Goal: Task Accomplishment & Management: Manage account settings

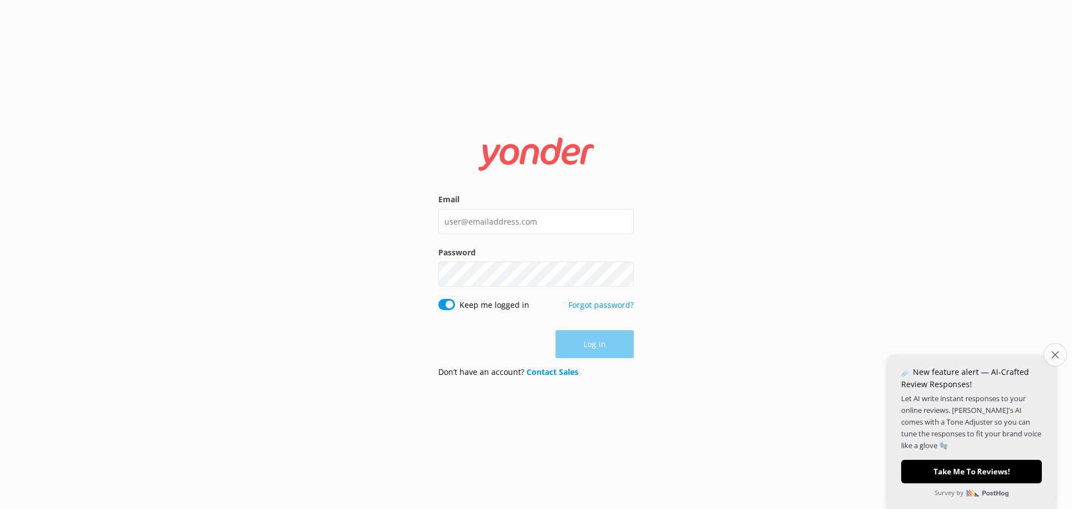
click at [1054, 355] on icon "Close survey" at bounding box center [1055, 354] width 7 height 7
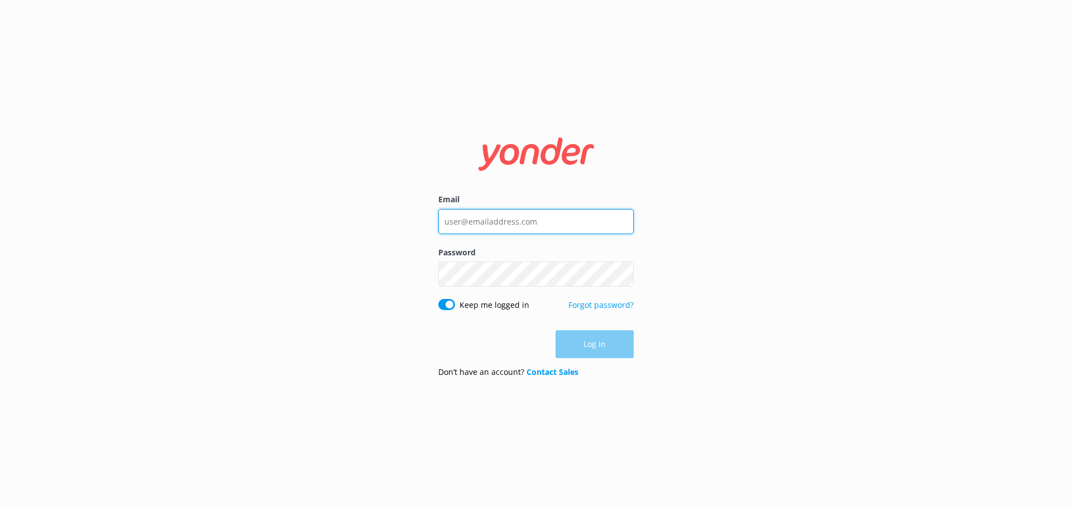
click at [503, 220] on input "Email" at bounding box center [535, 221] width 195 height 25
click at [745, 189] on div "Email Password Show password Keep me logged in Forgot password? Log in Don’t ha…" at bounding box center [536, 254] width 1072 height 509
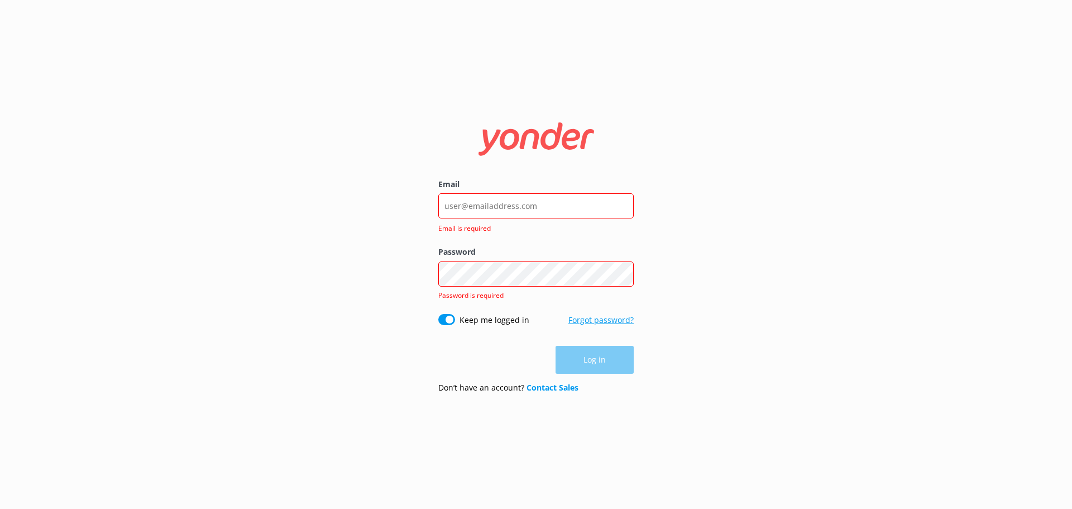
click at [591, 316] on link "Forgot password?" at bounding box center [601, 319] width 65 height 11
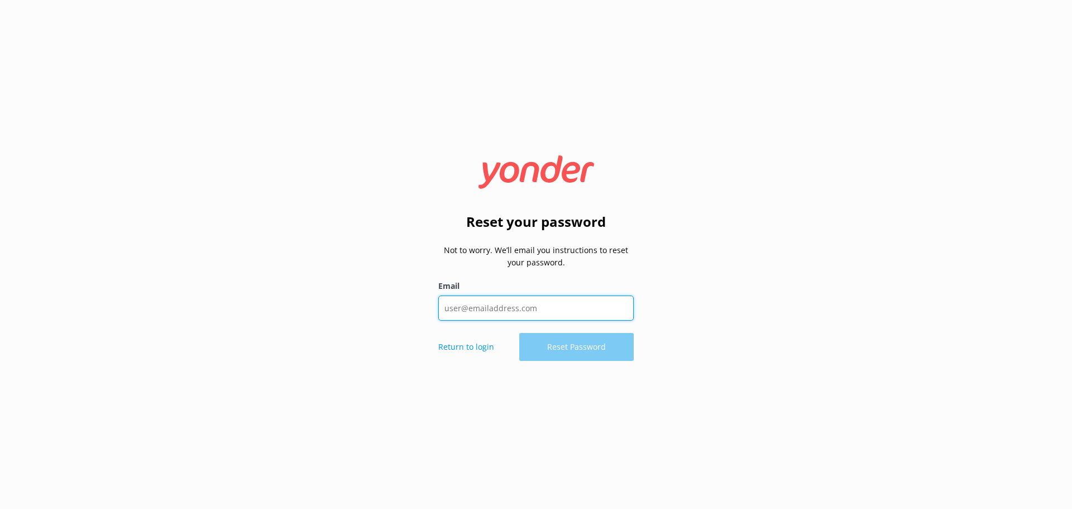
click at [500, 304] on input "Email" at bounding box center [535, 307] width 195 height 25
type input "[EMAIL_ADDRESS][DOMAIN_NAME]"
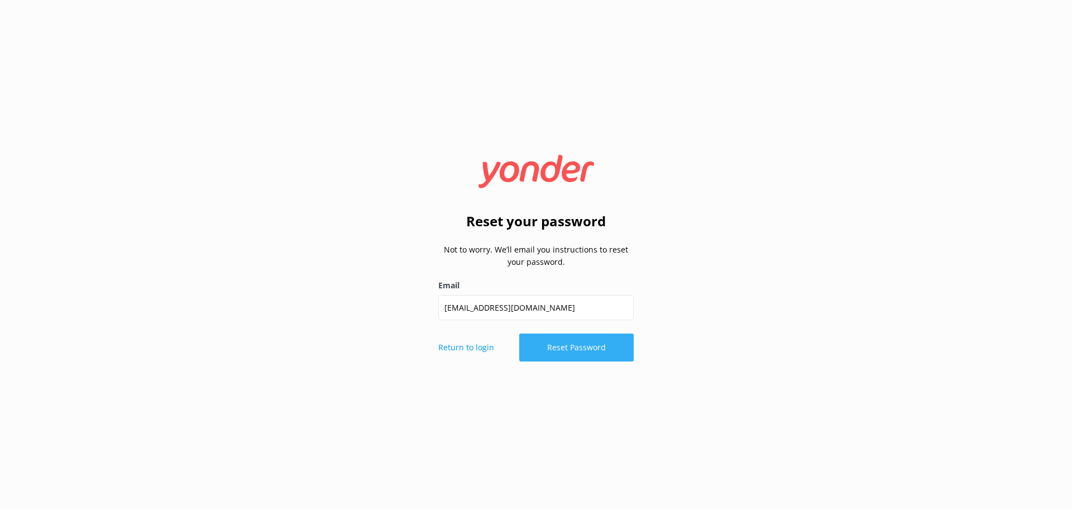
click at [570, 347] on button "Reset Password" at bounding box center [576, 347] width 114 height 28
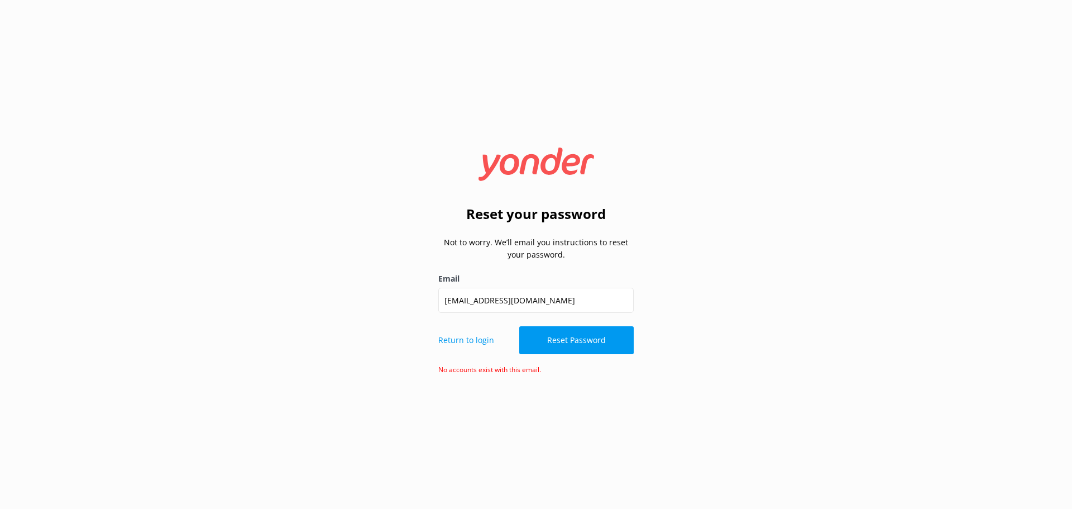
click at [954, 222] on div "Reset your password Not to worry. We’ll email you instructions to reset your pa…" at bounding box center [536, 254] width 1072 height 509
